Goal: Task Accomplishment & Management: Manage account settings

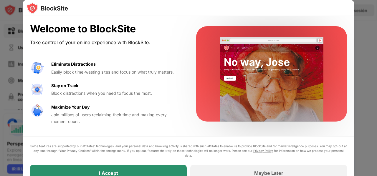
click at [153, 169] on body "Bloquear sitios Usage Limit Insights Modo de enfoque Protección de contraseñas …" at bounding box center [188, 88] width 377 height 176
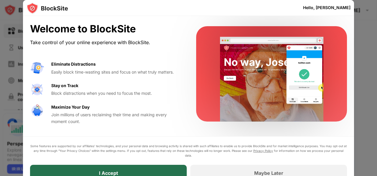
click at [154, 171] on div "I Accept" at bounding box center [108, 173] width 157 height 16
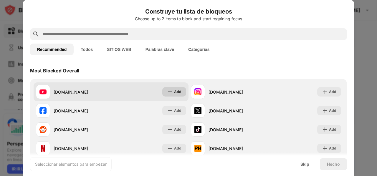
click at [180, 95] on div "Add" at bounding box center [174, 91] width 24 height 9
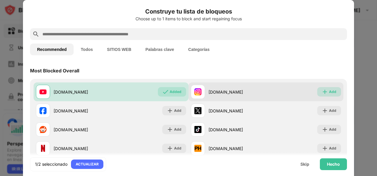
click at [322, 90] on img at bounding box center [325, 92] width 6 height 6
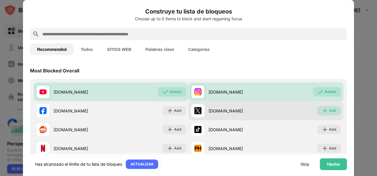
click at [323, 110] on img at bounding box center [325, 111] width 6 height 6
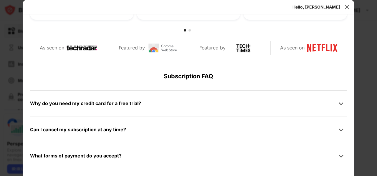
scroll to position [280, 0]
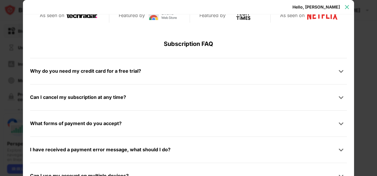
click at [347, 9] on img at bounding box center [347, 7] width 6 height 6
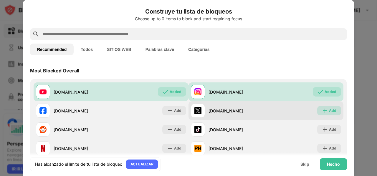
click at [322, 113] on img at bounding box center [325, 111] width 6 height 6
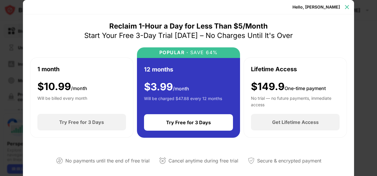
click at [346, 6] on img at bounding box center [347, 7] width 6 height 6
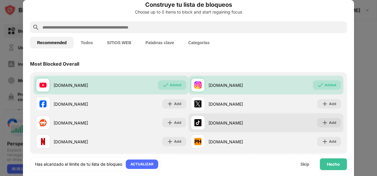
scroll to position [49, 0]
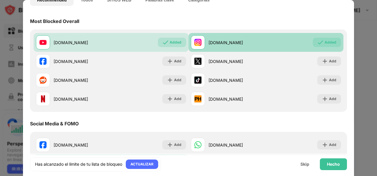
click at [320, 45] on div "Added" at bounding box center [327, 42] width 28 height 9
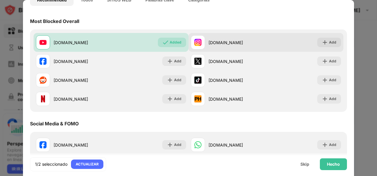
scroll to position [0, 0]
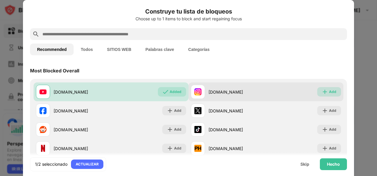
click at [322, 90] on img at bounding box center [325, 92] width 6 height 6
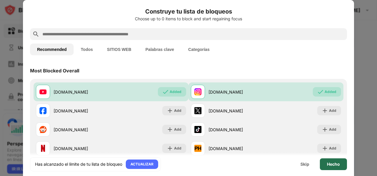
click at [331, 161] on div "Hecho" at bounding box center [333, 164] width 27 height 12
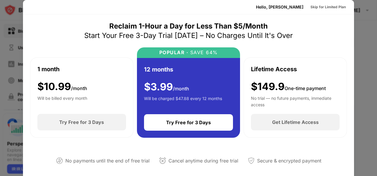
click at [305, 22] on div "Reclaim 1-Hour a Day for Less Than $5/Month Start Your Free 3-Day Trial [DATE] …" at bounding box center [188, 98] width 317 height 153
click at [361, 41] on div at bounding box center [188, 88] width 377 height 176
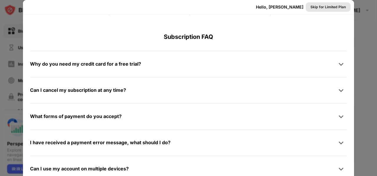
drag, startPoint x: 361, startPoint y: 70, endPoint x: 316, endPoint y: 6, distance: 78.7
click at [316, 176] on div "Hello, [PERSON_NAME] Skip for Limited Plan Reclaim 1-Hour a Day for Less Than $…" at bounding box center [188, 176] width 377 height 0
click at [316, 6] on div "Skip for Limited Plan" at bounding box center [327, 7] width 35 height 6
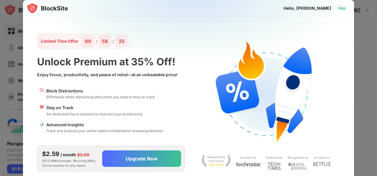
click at [341, 8] on div "Skip" at bounding box center [342, 8] width 8 height 6
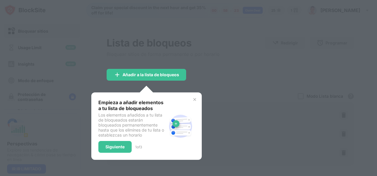
click at [194, 99] on img at bounding box center [194, 99] width 5 height 5
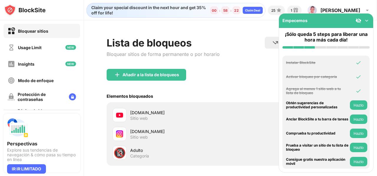
scroll to position [29, 0]
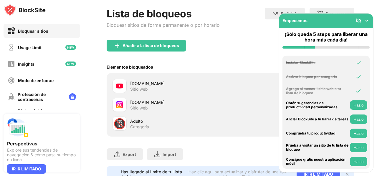
click at [256, 40] on div "Añadir a la lista de bloqueos" at bounding box center [231, 50] width 248 height 21
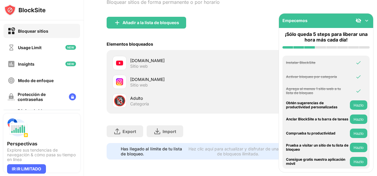
click at [367, 20] on img at bounding box center [367, 21] width 6 height 6
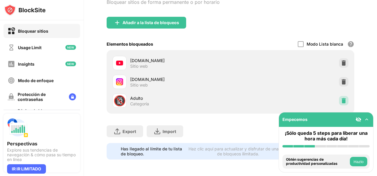
click at [341, 98] on img at bounding box center [344, 101] width 6 height 6
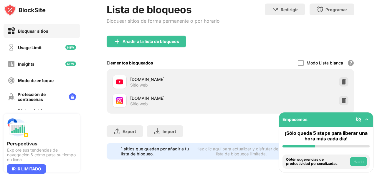
scroll to position [37, 0]
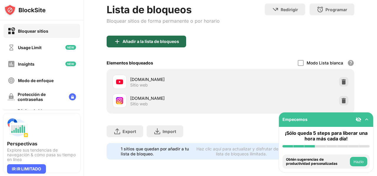
click at [154, 39] on div "Añadir a la lista de bloqueos" at bounding box center [151, 41] width 57 height 5
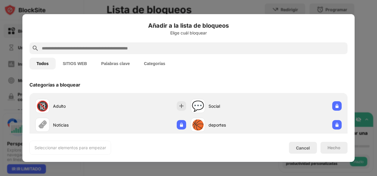
click at [74, 65] on button "SITIOS WEB" at bounding box center [75, 64] width 38 height 12
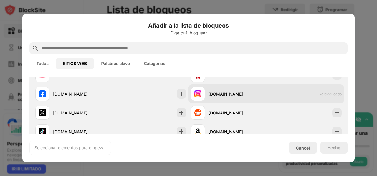
scroll to position [36, 0]
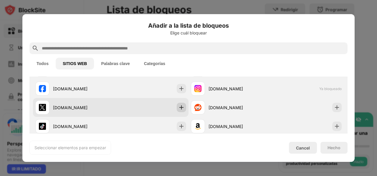
click at [177, 111] on div at bounding box center [181, 107] width 9 height 9
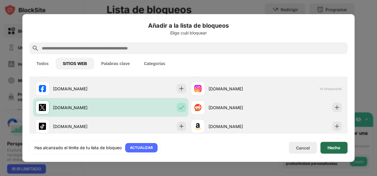
click at [342, 149] on div "Hecho" at bounding box center [333, 148] width 27 height 12
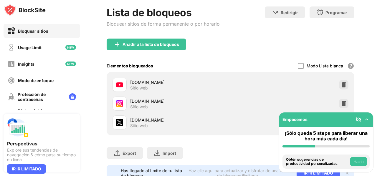
scroll to position [56, 0]
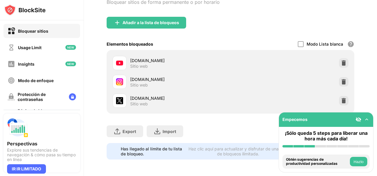
click at [359, 161] on button "Hazlo" at bounding box center [358, 161] width 17 height 9
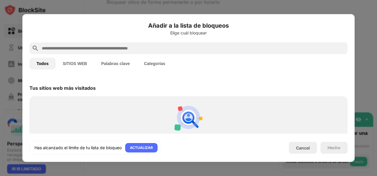
scroll to position [205, 0]
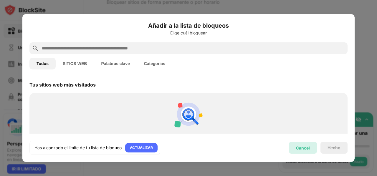
click at [308, 153] on div "Cancel" at bounding box center [303, 148] width 28 height 12
